Goal: Navigation & Orientation: Understand site structure

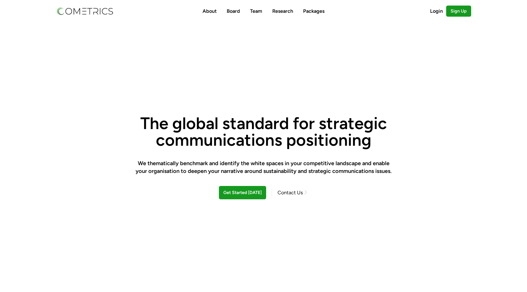
click at [257, 10] on link "Team" at bounding box center [256, 11] width 12 height 6
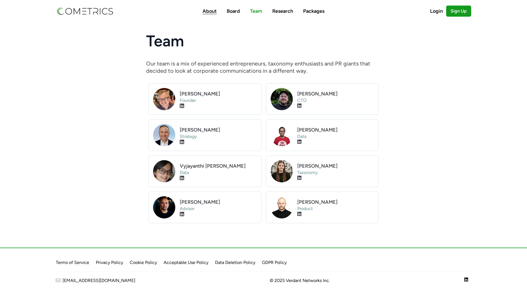
click at [207, 11] on link "About" at bounding box center [210, 11] width 14 height 6
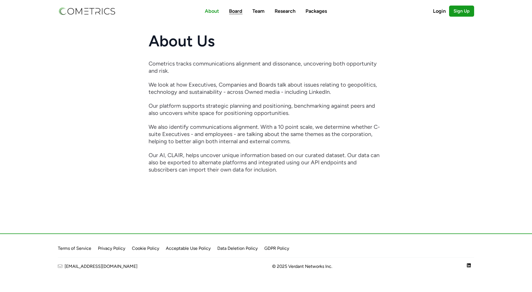
click at [235, 10] on link "Board" at bounding box center [235, 11] width 13 height 6
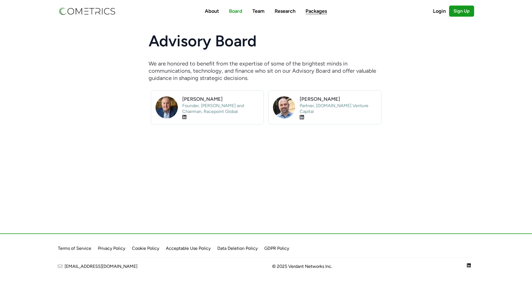
click at [318, 12] on link "Packages" at bounding box center [315, 11] width 21 height 6
